Goal: Information Seeking & Learning: Learn about a topic

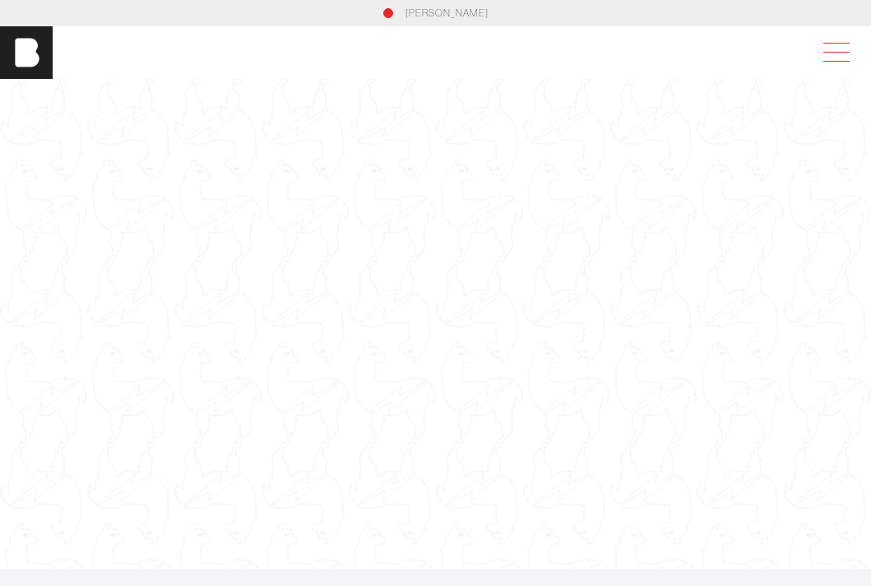
click at [837, 61] on span at bounding box center [836, 61] width 26 height 1
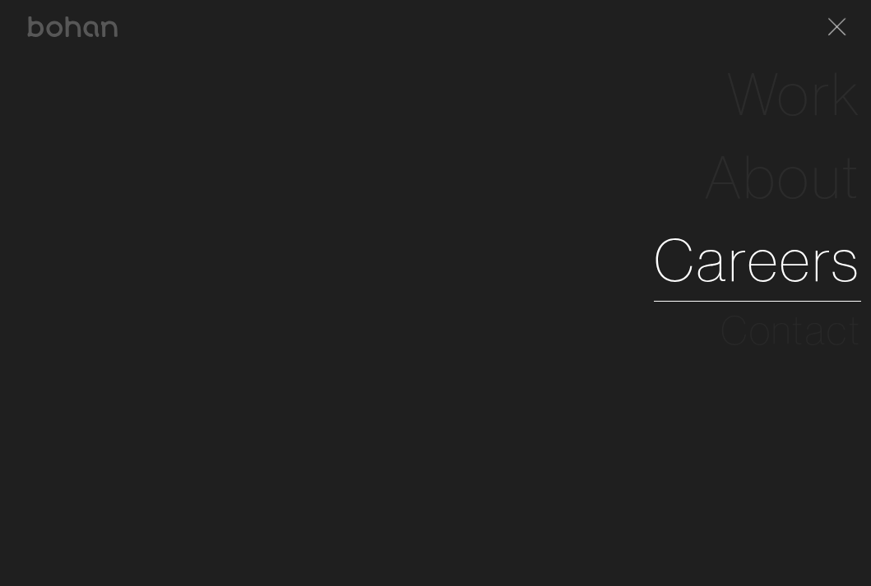
click at [759, 275] on link "Careers" at bounding box center [757, 260] width 207 height 83
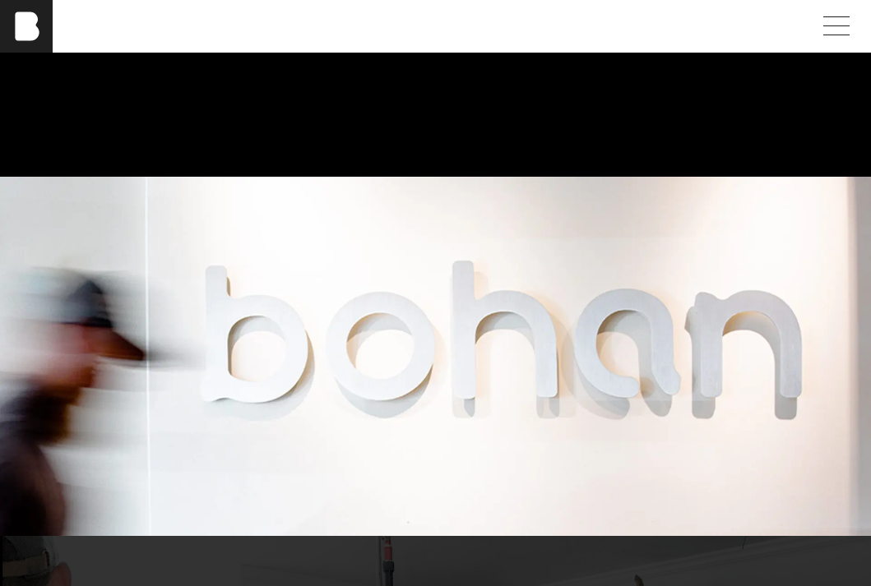
scroll to position [271, 0]
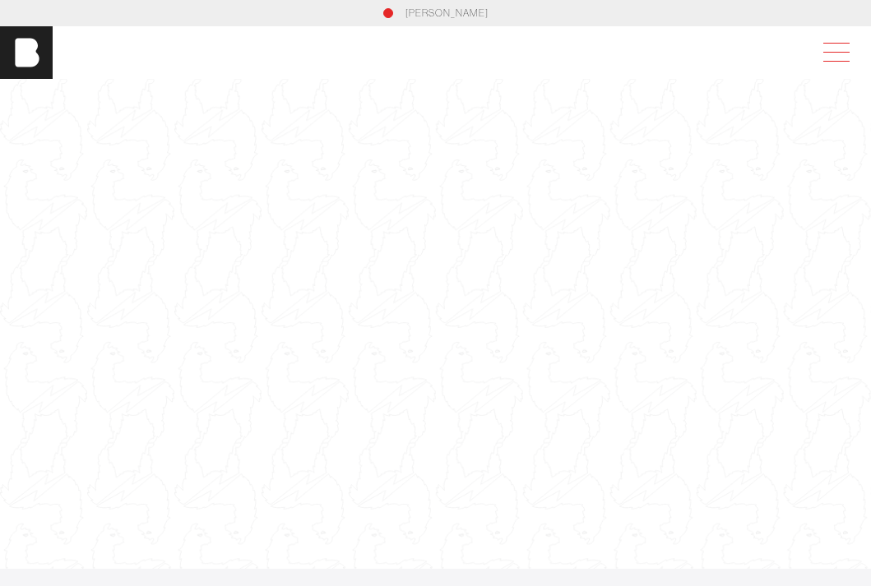
click at [825, 44] on span at bounding box center [833, 53] width 38 height 30
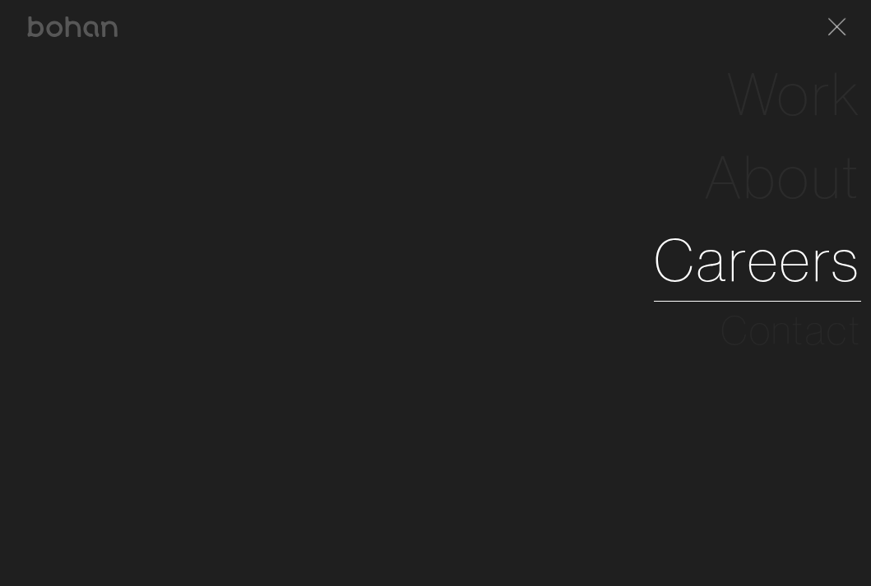
click at [765, 243] on link "Careers" at bounding box center [757, 260] width 207 height 83
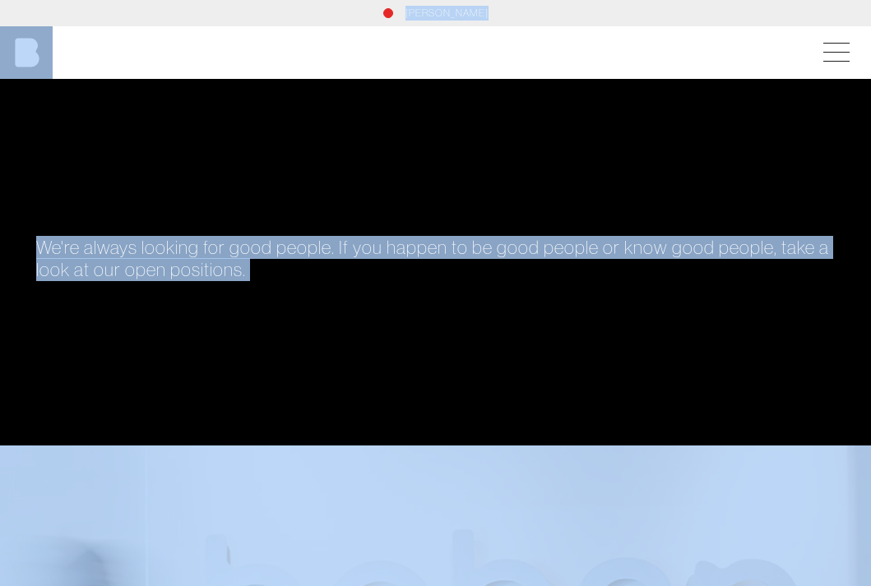
drag, startPoint x: 481, startPoint y: 231, endPoint x: 222, endPoint y: -55, distance: 385.9
click at [222, 0] on html "[PERSON_NAME] [PERSON_NAME] [PERSON_NAME] Work About Careers Contact We're alwa…" at bounding box center [435, 293] width 871 height 586
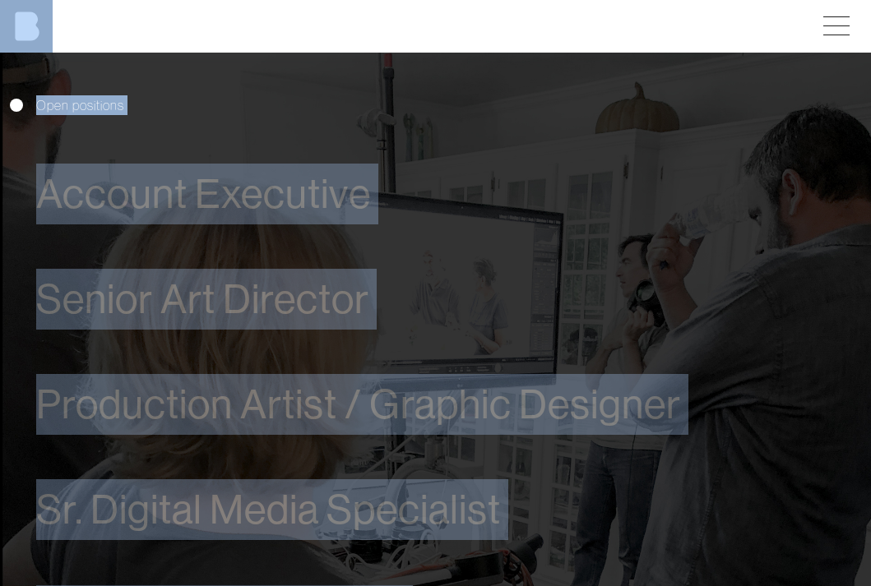
scroll to position [1151, 0]
